Goal: Task Accomplishment & Management: Manage account settings

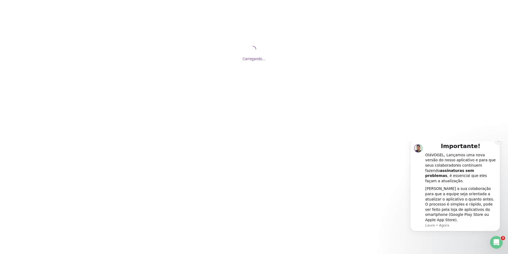
click at [499, 142] on icon "Dismiss notification" at bounding box center [499, 140] width 3 height 3
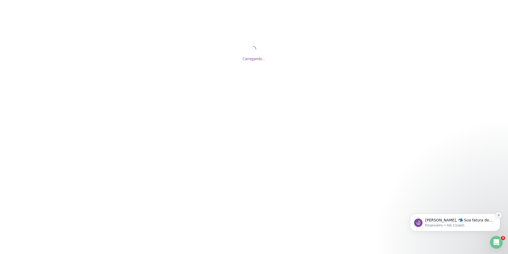
click at [500, 216] on icon "Dismiss notification" at bounding box center [499, 215] width 3 height 3
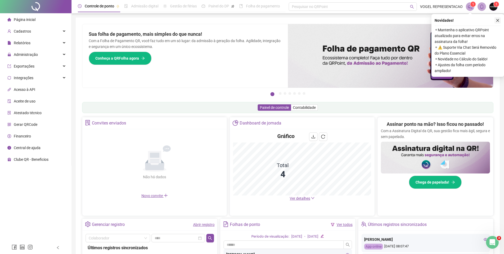
click at [498, 20] on icon "close" at bounding box center [497, 20] width 3 height 3
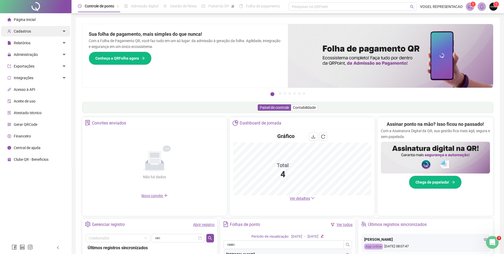
click at [41, 33] on div "Cadastros" at bounding box center [35, 31] width 69 height 11
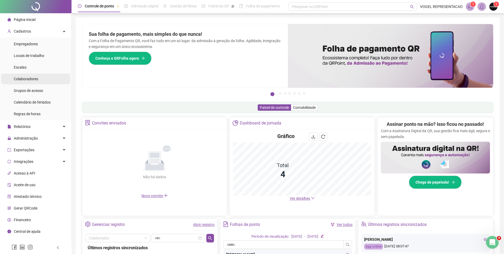
click at [41, 77] on li "Colaboradores" at bounding box center [35, 79] width 69 height 11
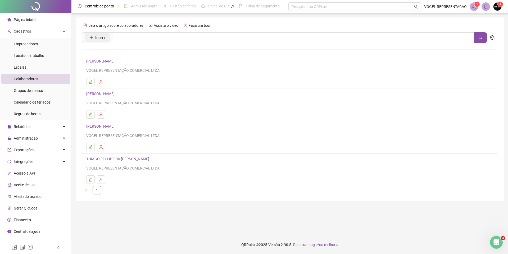
click at [99, 39] on span "Inserir" at bounding box center [100, 38] width 10 height 6
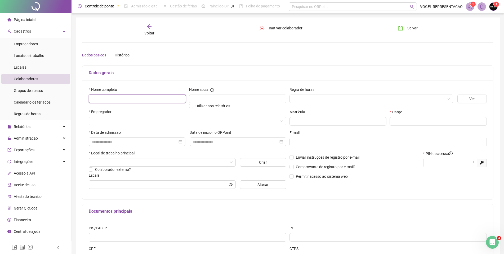
click at [114, 101] on input "text" at bounding box center [137, 99] width 97 height 8
type input "*****"
click at [160, 100] on input "text" at bounding box center [137, 99] width 97 height 8
type input "**********"
click at [307, 97] on input "search" at bounding box center [369, 99] width 153 height 8
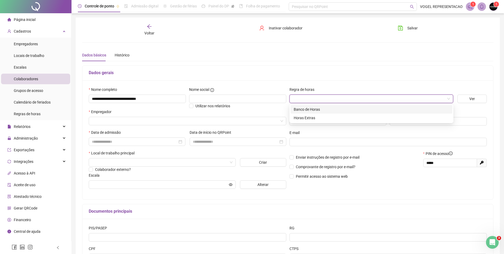
click at [320, 110] on div "Banco de Horas" at bounding box center [371, 109] width 155 height 6
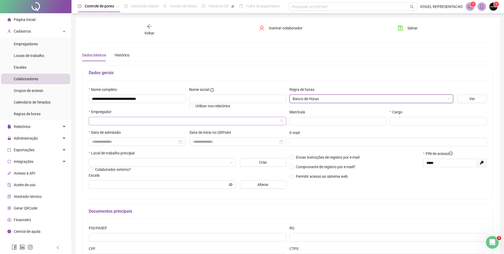
click at [185, 123] on input "search" at bounding box center [185, 121] width 186 height 8
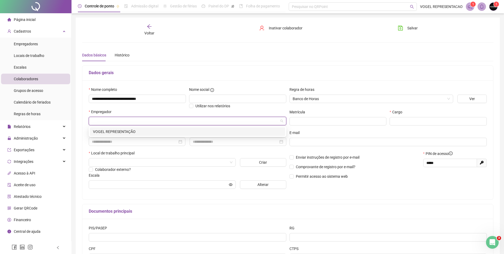
click at [163, 132] on div "VOGEL REPRESENTAÇÃO" at bounding box center [187, 132] width 189 height 6
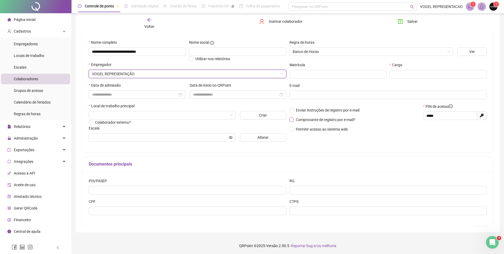
scroll to position [48, 0]
click at [414, 73] on input "text" at bounding box center [438, 73] width 97 height 8
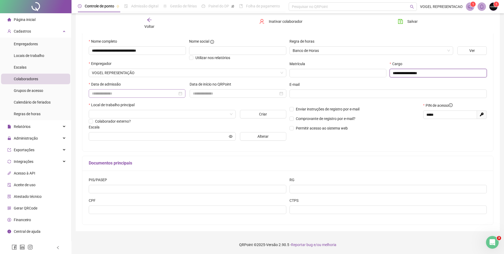
type input "**********"
click at [109, 96] on input at bounding box center [135, 94] width 86 height 6
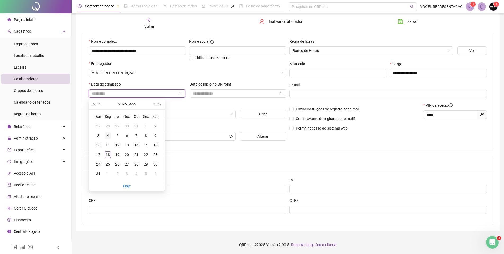
type input "**********"
click at [108, 136] on div "4" at bounding box center [108, 135] width 6 height 6
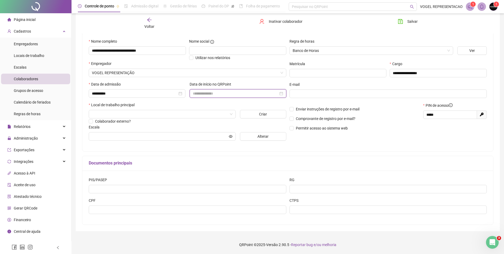
click at [205, 94] on input at bounding box center [236, 94] width 86 height 6
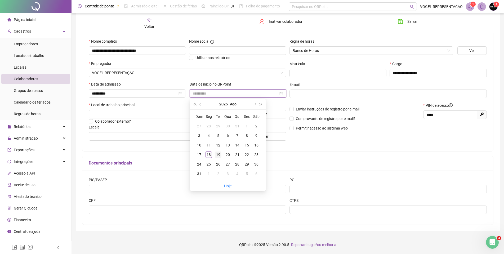
type input "**********"
click at [219, 156] on div "19" at bounding box center [218, 154] width 6 height 6
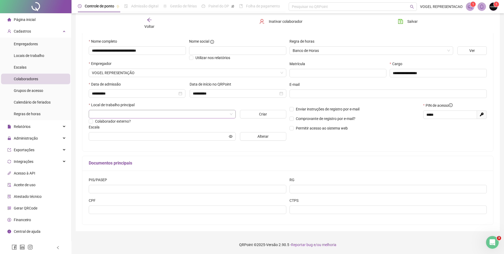
click at [135, 113] on input "search" at bounding box center [160, 114] width 136 height 8
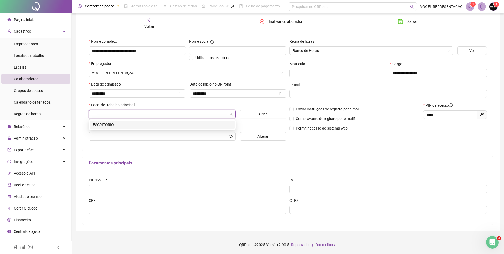
click at [99, 126] on div "ESCRITÓRIO" at bounding box center [162, 125] width 138 height 6
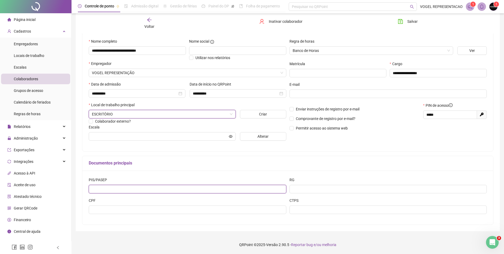
click at [131, 190] on input "text" at bounding box center [188, 189] width 198 height 8
type input "*********"
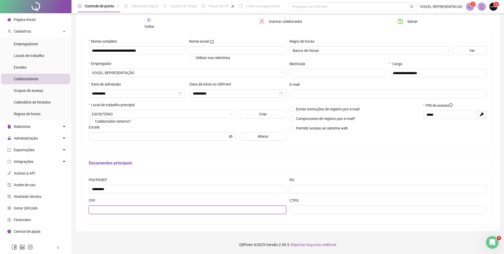
click at [239, 211] on input "text" at bounding box center [188, 209] width 198 height 8
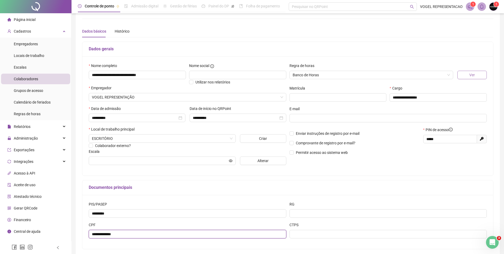
scroll to position [0, 0]
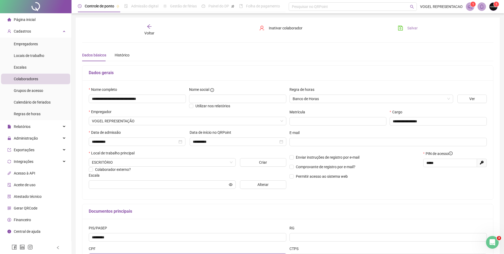
type input "**********"
click at [404, 26] on button "Salvar" at bounding box center [408, 28] width 28 height 8
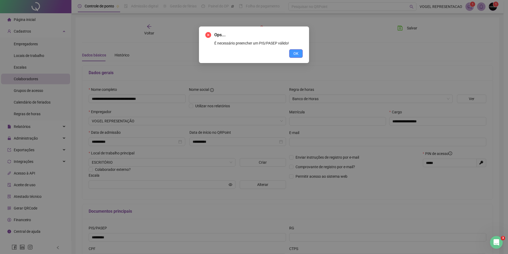
click at [296, 53] on span "OK" at bounding box center [296, 54] width 5 height 6
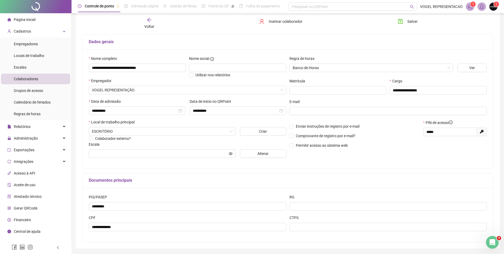
scroll to position [48, 0]
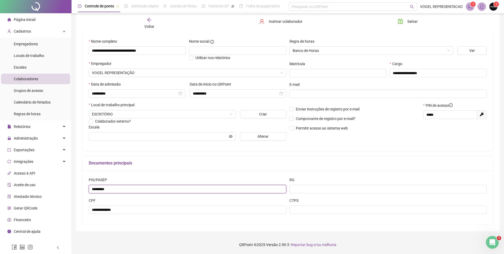
drag, startPoint x: 112, startPoint y: 189, endPoint x: 73, endPoint y: 187, distance: 38.7
click at [73, 187] on div "**********" at bounding box center [287, 103] width 432 height 302
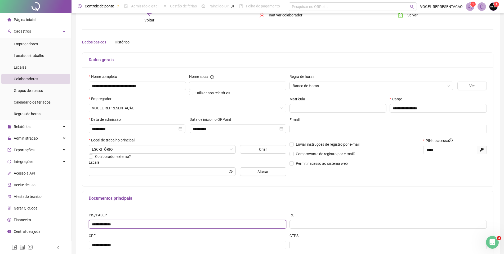
scroll to position [0, 0]
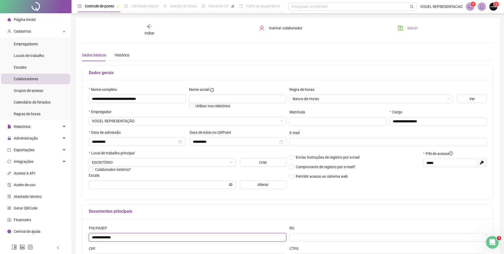
type input "**********"
click at [412, 30] on span "Salvar" at bounding box center [412, 28] width 10 height 6
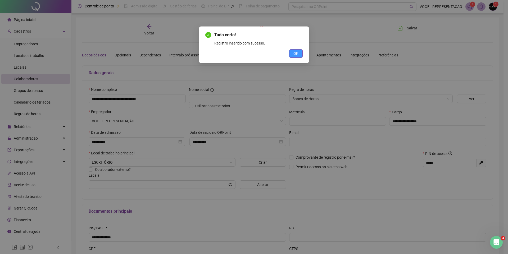
click at [297, 52] on span "OK" at bounding box center [296, 54] width 5 height 6
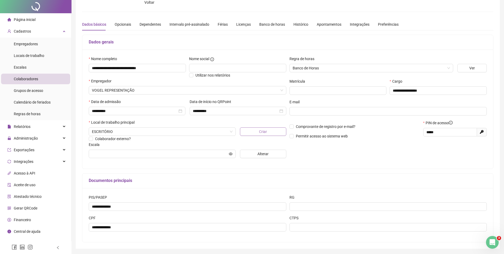
scroll to position [48, 0]
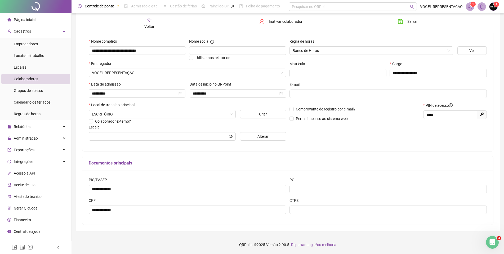
click at [25, 209] on span "Gerar QRCode" at bounding box center [26, 208] width 24 height 4
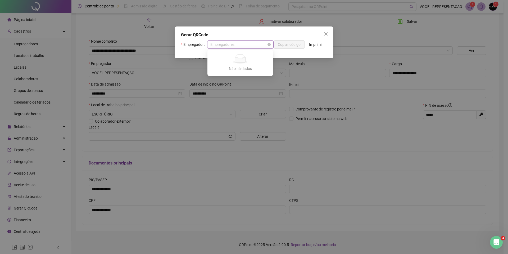
click at [253, 46] on span "Empregadores" at bounding box center [241, 45] width 60 height 8
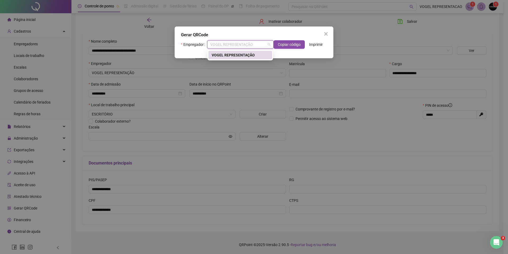
click at [242, 55] on div "VOGEL REPRESENTAÇÃO" at bounding box center [240, 55] width 57 height 6
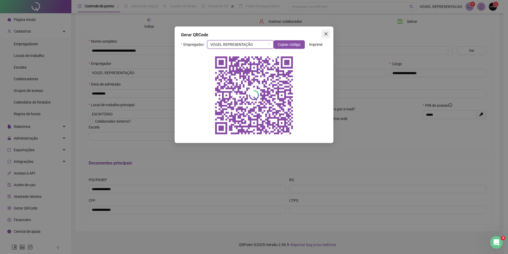
click at [328, 32] on icon "close" at bounding box center [326, 34] width 4 height 4
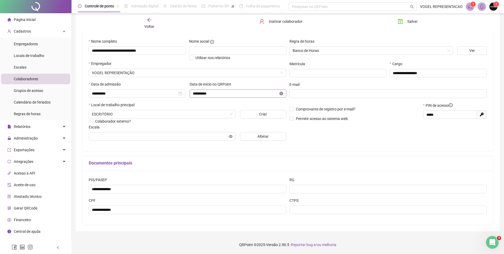
click at [281, 93] on icon "close-circle" at bounding box center [281, 94] width 4 height 4
click at [239, 94] on input at bounding box center [236, 94] width 86 height 6
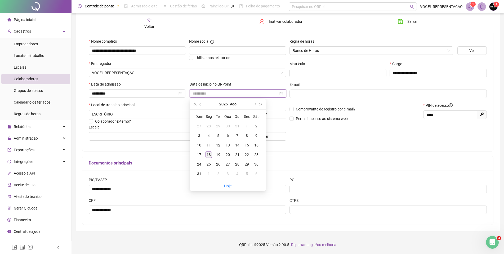
type input "**********"
click at [210, 155] on div "18" at bounding box center [208, 154] width 6 height 6
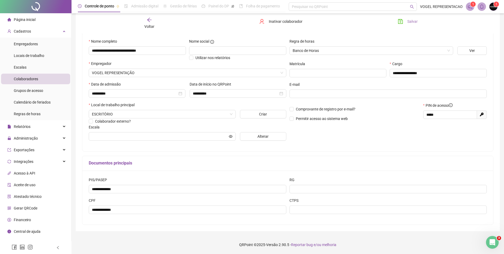
click at [400, 21] on icon "save" at bounding box center [400, 21] width 5 height 5
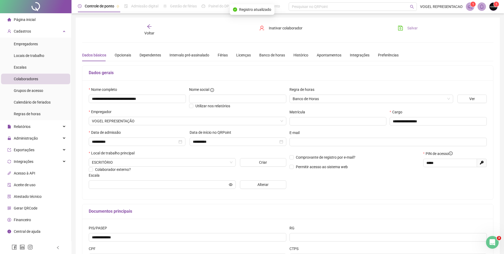
click at [144, 26] on div "Voltar" at bounding box center [149, 30] width 65 height 12
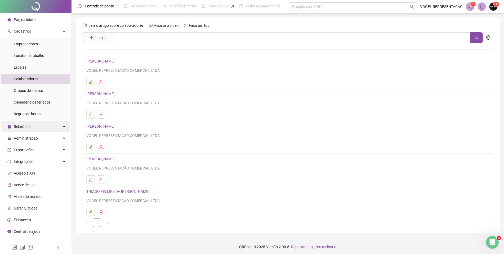
click at [27, 128] on span "Relatórios" at bounding box center [22, 126] width 17 height 4
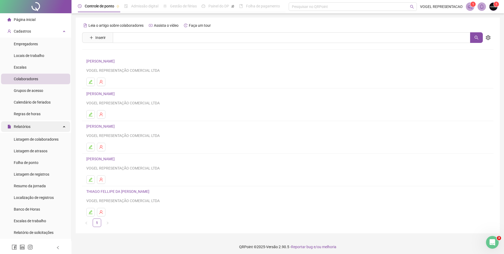
click at [27, 128] on span "Relatórios" at bounding box center [22, 126] width 17 height 4
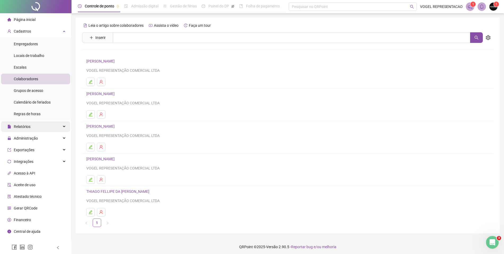
click at [29, 124] on span "Relatórios" at bounding box center [22, 126] width 17 height 4
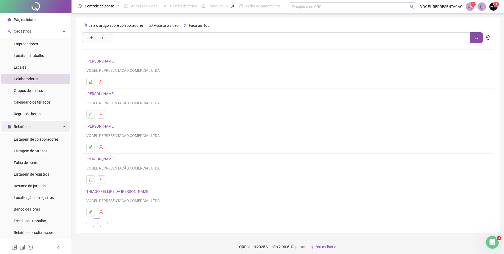
click at [36, 126] on div "Relatórios" at bounding box center [35, 126] width 69 height 11
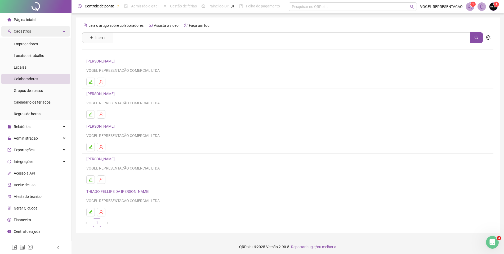
click at [43, 32] on div "Cadastros" at bounding box center [35, 31] width 69 height 11
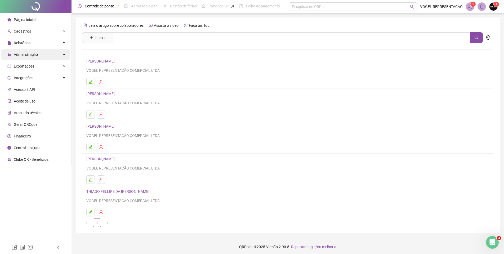
click at [33, 54] on span "Administração" at bounding box center [26, 54] width 24 height 4
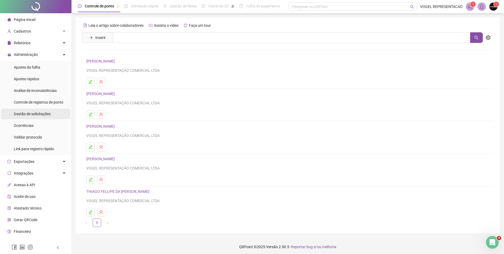
click at [33, 114] on span "Gestão de solicitações" at bounding box center [32, 114] width 37 height 4
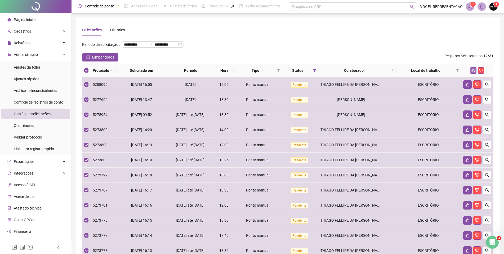
click at [474, 72] on icon "like" at bounding box center [473, 71] width 4 height 4
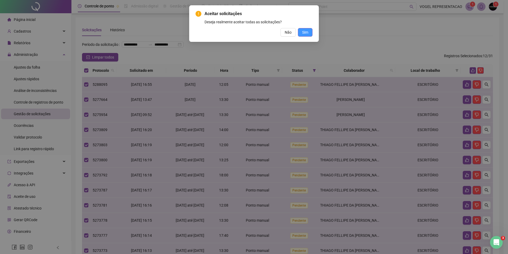
click at [304, 31] on span "Sim" at bounding box center [305, 32] width 6 height 6
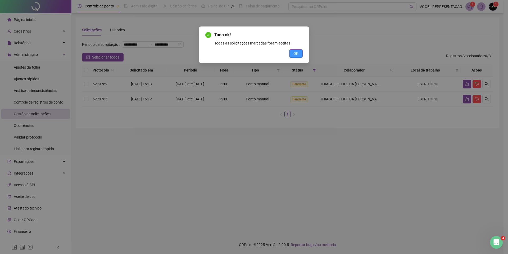
click at [293, 53] on button "OK" at bounding box center [296, 53] width 14 height 8
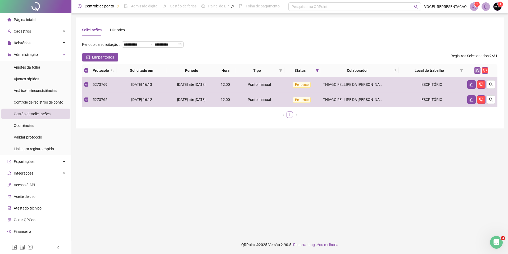
click at [478, 72] on icon "like" at bounding box center [478, 71] width 4 height 4
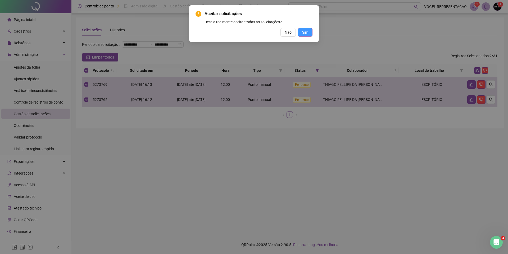
click at [305, 32] on span "Sim" at bounding box center [305, 32] width 6 height 6
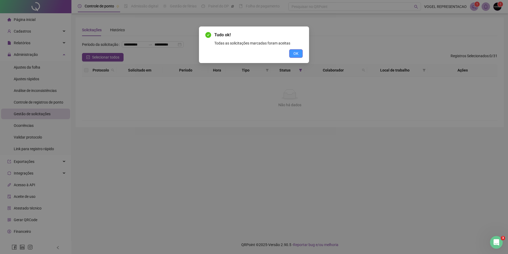
click at [299, 51] on button "OK" at bounding box center [296, 53] width 14 height 8
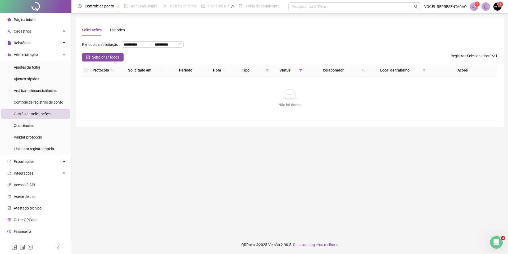
click at [27, 111] on div "Gestão de solicitações" at bounding box center [32, 114] width 37 height 11
click at [28, 90] on span "Análise de inconsistências" at bounding box center [35, 90] width 43 height 4
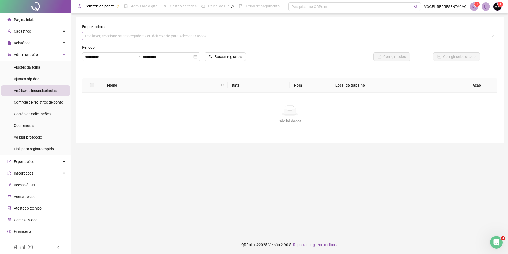
click at [121, 38] on div "Por favor, selecione os empregadores ou deixe vazio para selecionar todos" at bounding box center [290, 36] width 416 height 8
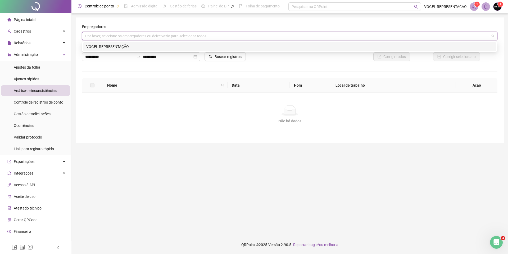
click at [123, 47] on div "VOGEL REPRESENTAÇÃO" at bounding box center [289, 47] width 407 height 6
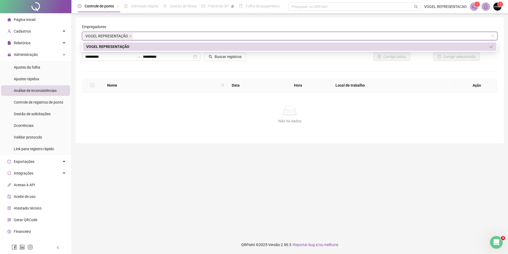
click at [139, 44] on div "VOGEL REPRESENTAÇÃO" at bounding box center [288, 47] width 404 height 6
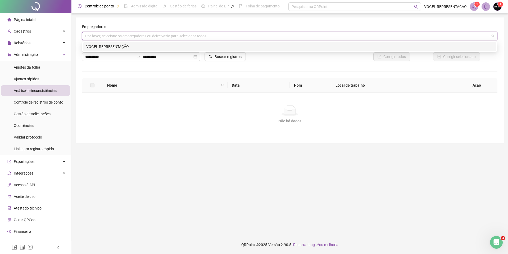
click at [139, 44] on div "VOGEL REPRESENTAÇÃO" at bounding box center [289, 47] width 407 height 6
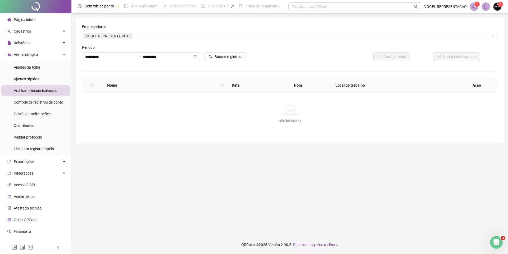
click at [133, 71] on div "**********" at bounding box center [290, 80] width 416 height 113
click at [212, 59] on button "Buscar registros" at bounding box center [225, 56] width 41 height 8
